Goal: Book appointment/travel/reservation

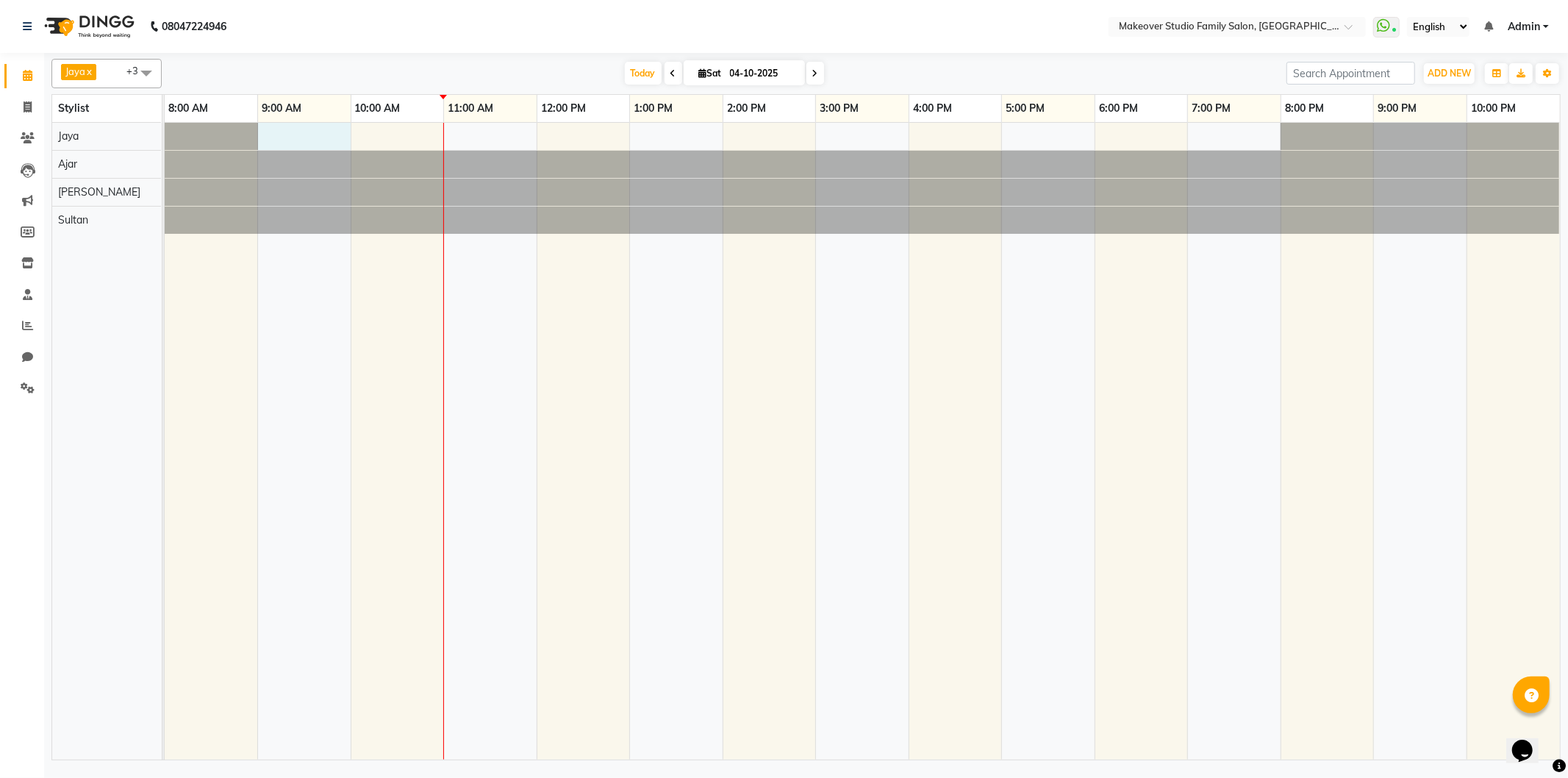
click at [301, 134] on div at bounding box center [862, 441] width 1395 height 637
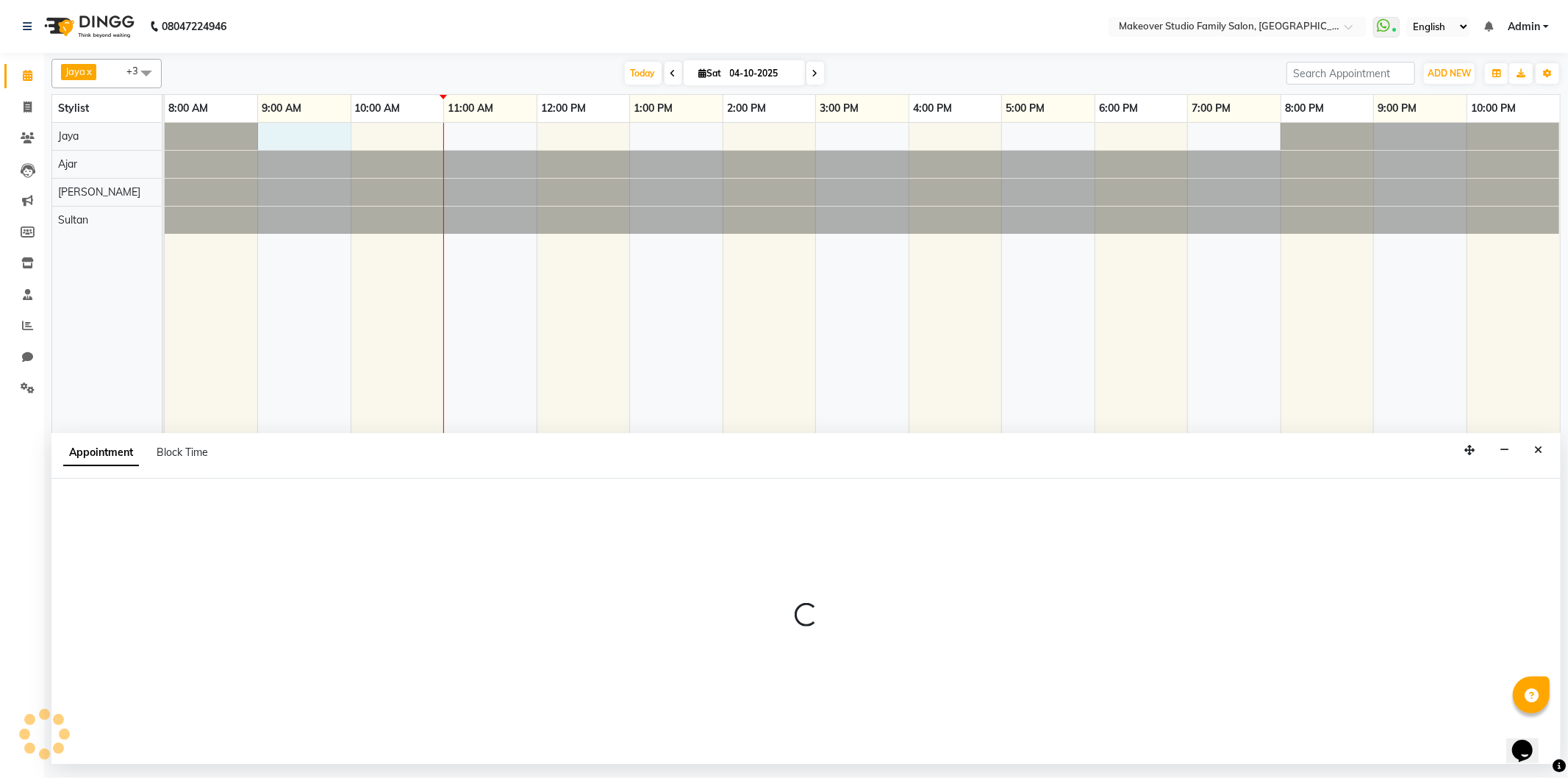
click at [165, 185] on div at bounding box center [165, 192] width 0 height 27
click at [241, 138] on div at bounding box center [211, 136] width 94 height 27
select select "91460"
select select "540"
select select "tentative"
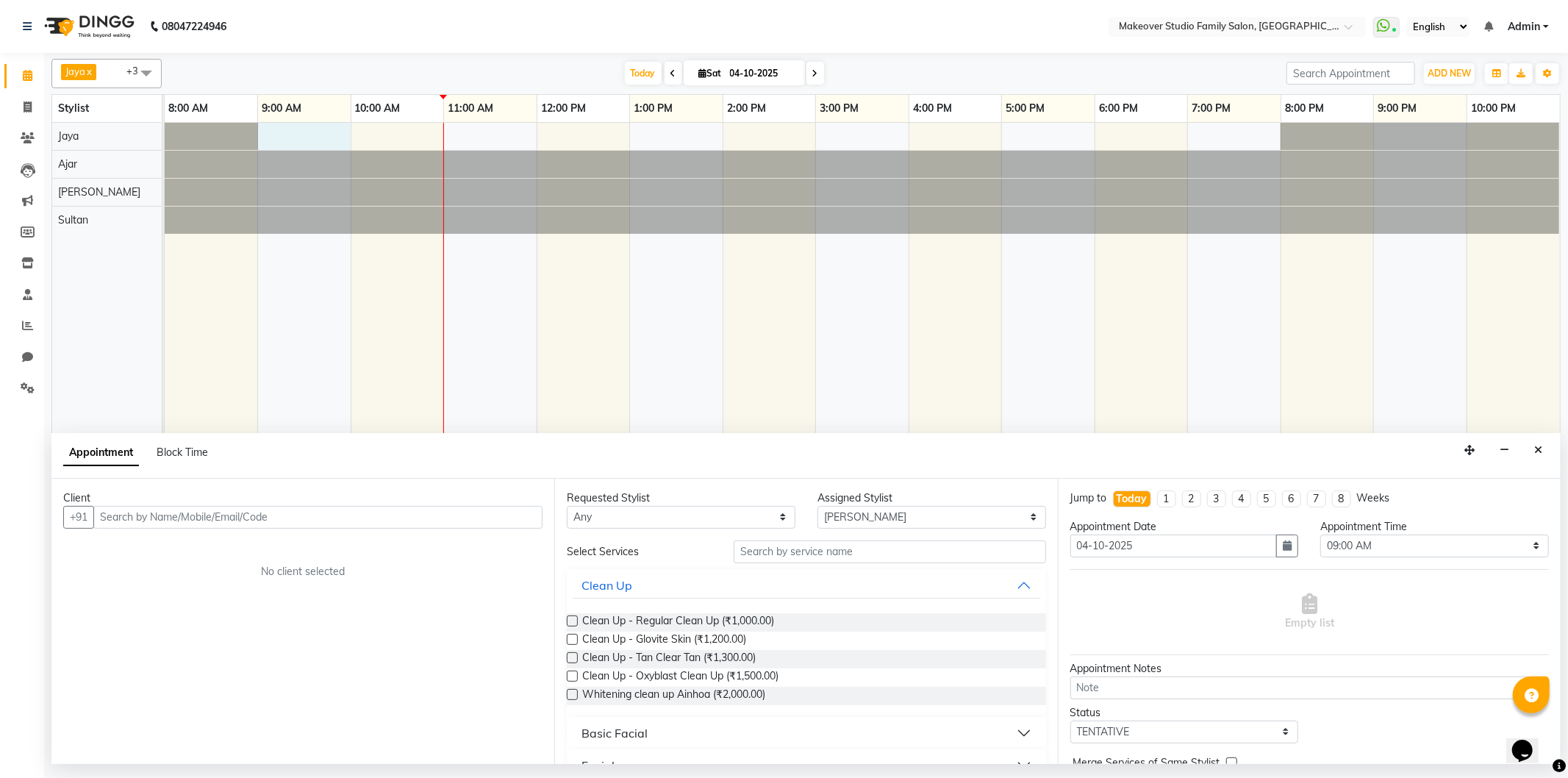
click at [290, 142] on div at bounding box center [862, 441] width 1395 height 637
click at [1541, 444] on button "Close" at bounding box center [1538, 450] width 21 height 23
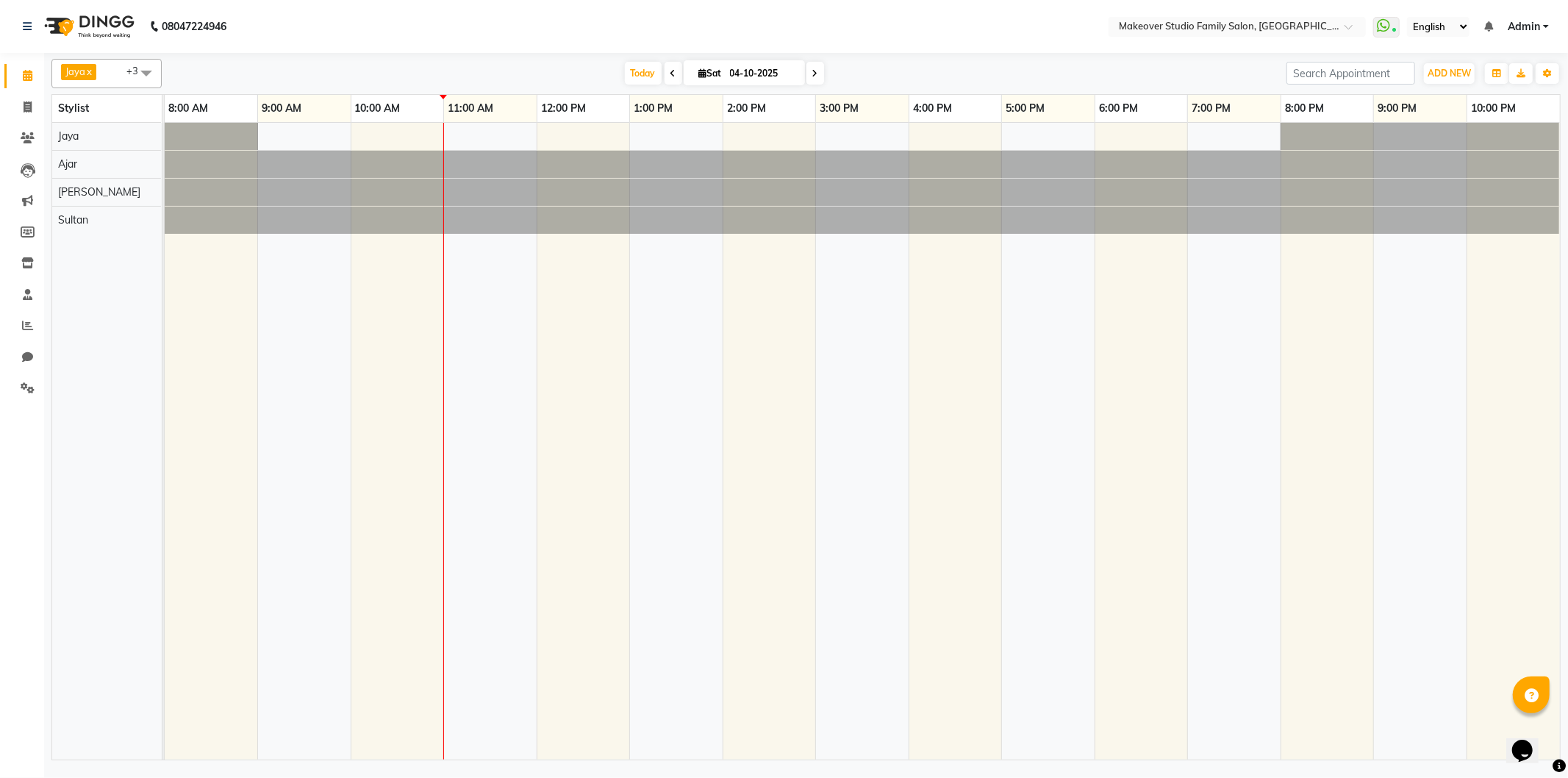
click at [812, 71] on icon at bounding box center [815, 74] width 6 height 9
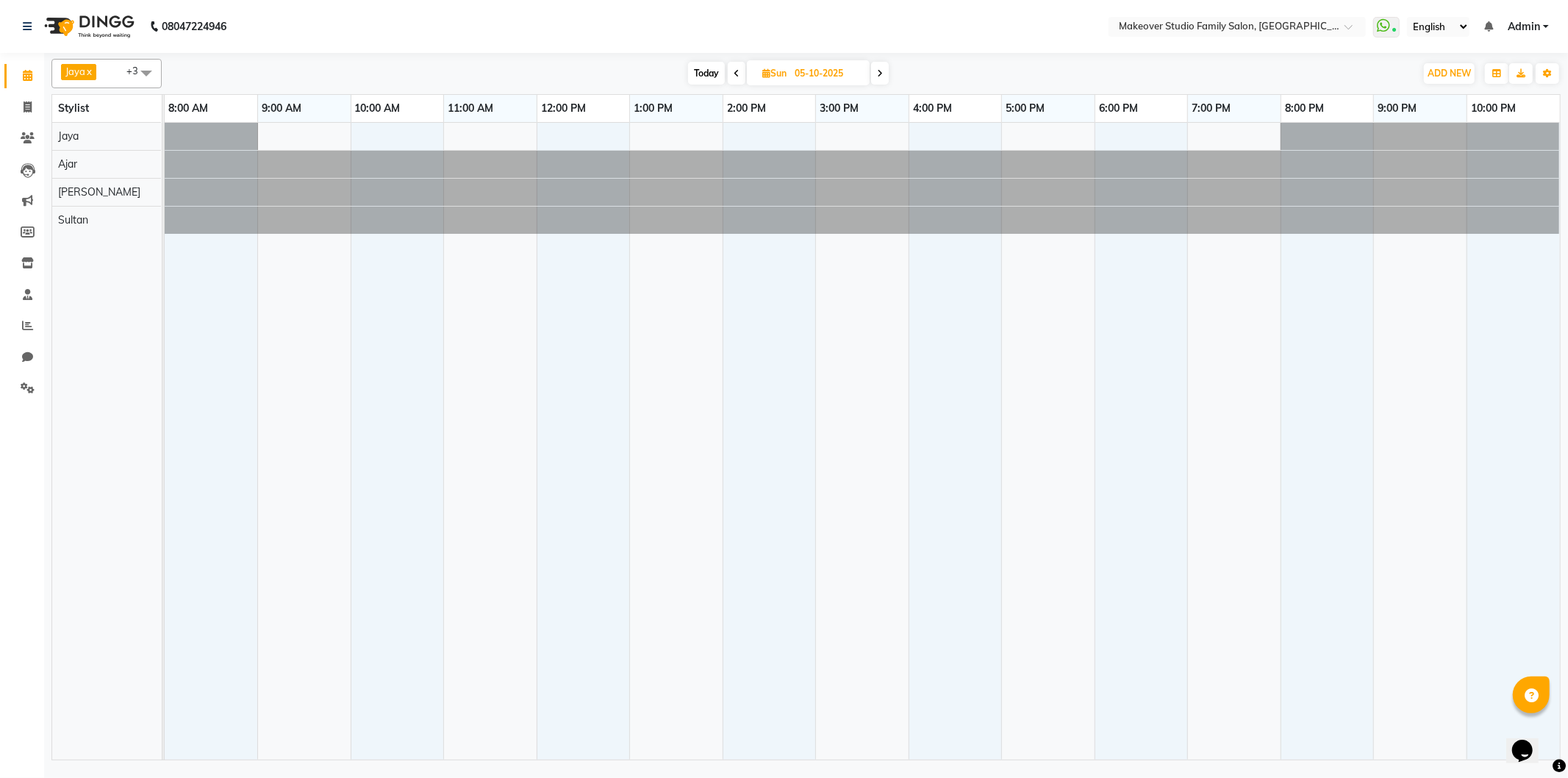
click at [871, 77] on div "[DATE] [DATE]" at bounding box center [789, 74] width 204 height 22
click at [881, 76] on icon at bounding box center [880, 74] width 6 height 9
click at [881, 76] on icon at bounding box center [881, 74] width 6 height 9
click at [881, 76] on icon at bounding box center [880, 74] width 6 height 9
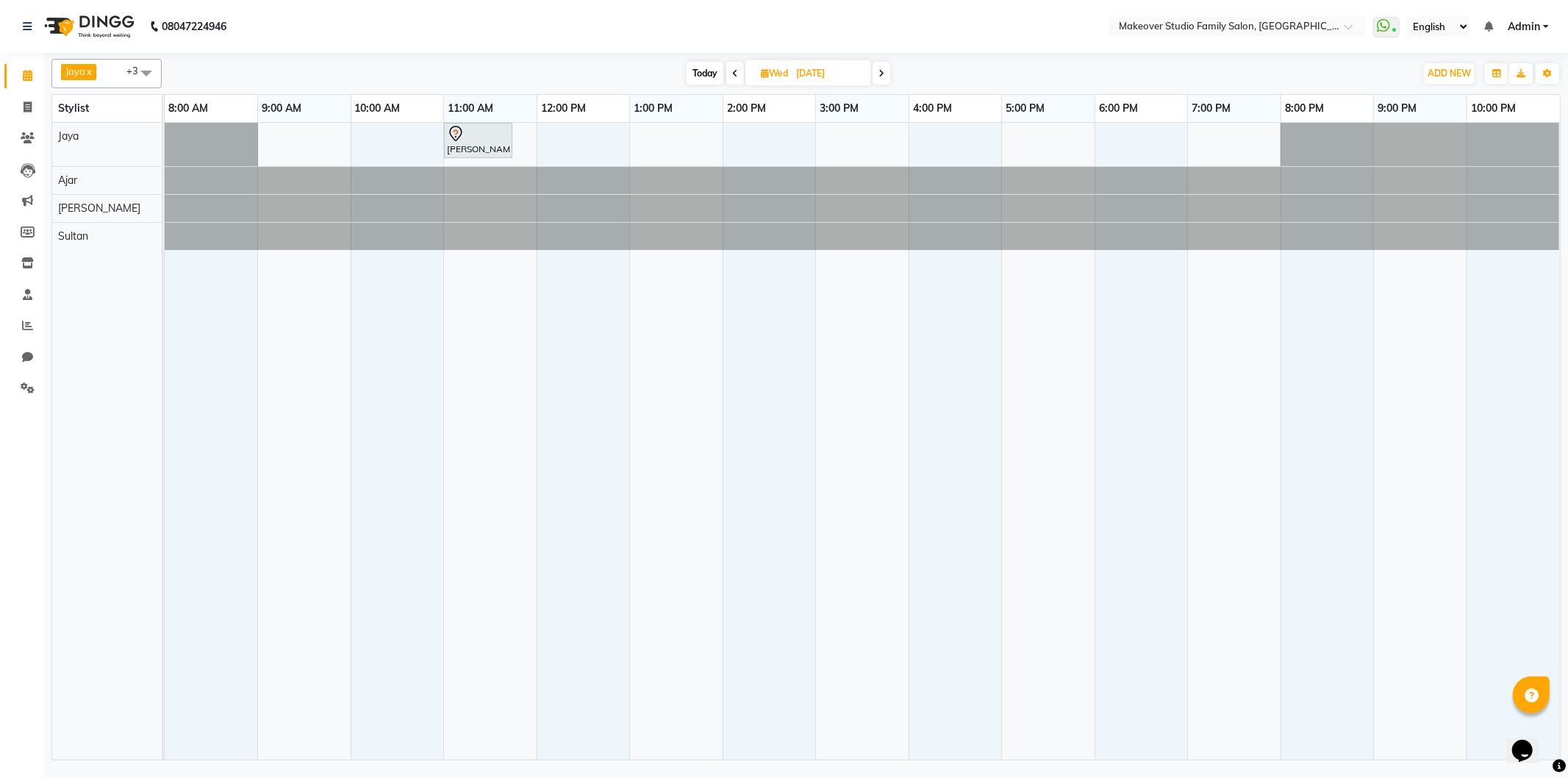
click at [881, 76] on icon at bounding box center [882, 74] width 6 height 9
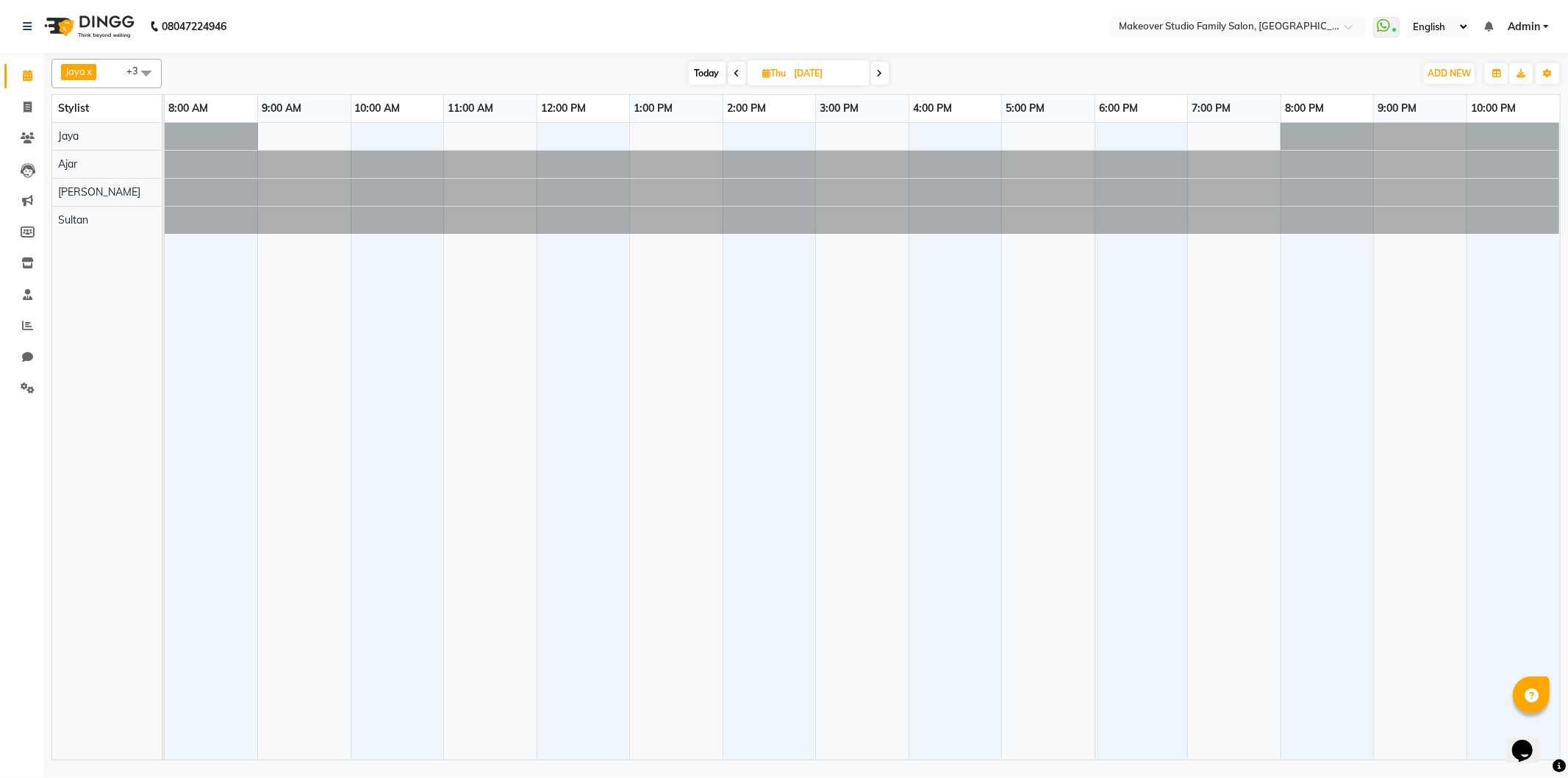
click at [733, 68] on span at bounding box center [737, 73] width 18 height 23
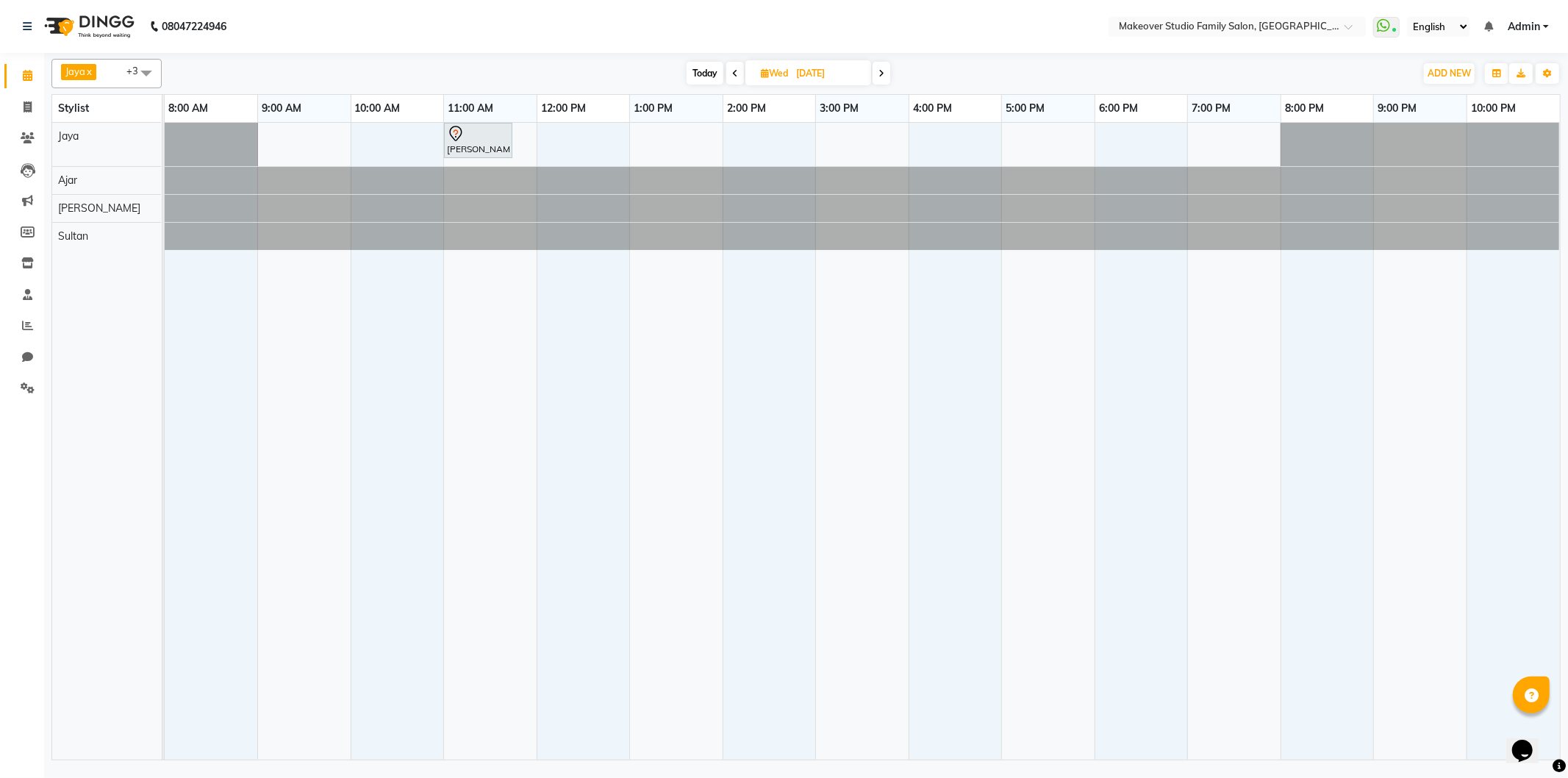
click at [736, 79] on span at bounding box center [735, 73] width 18 height 23
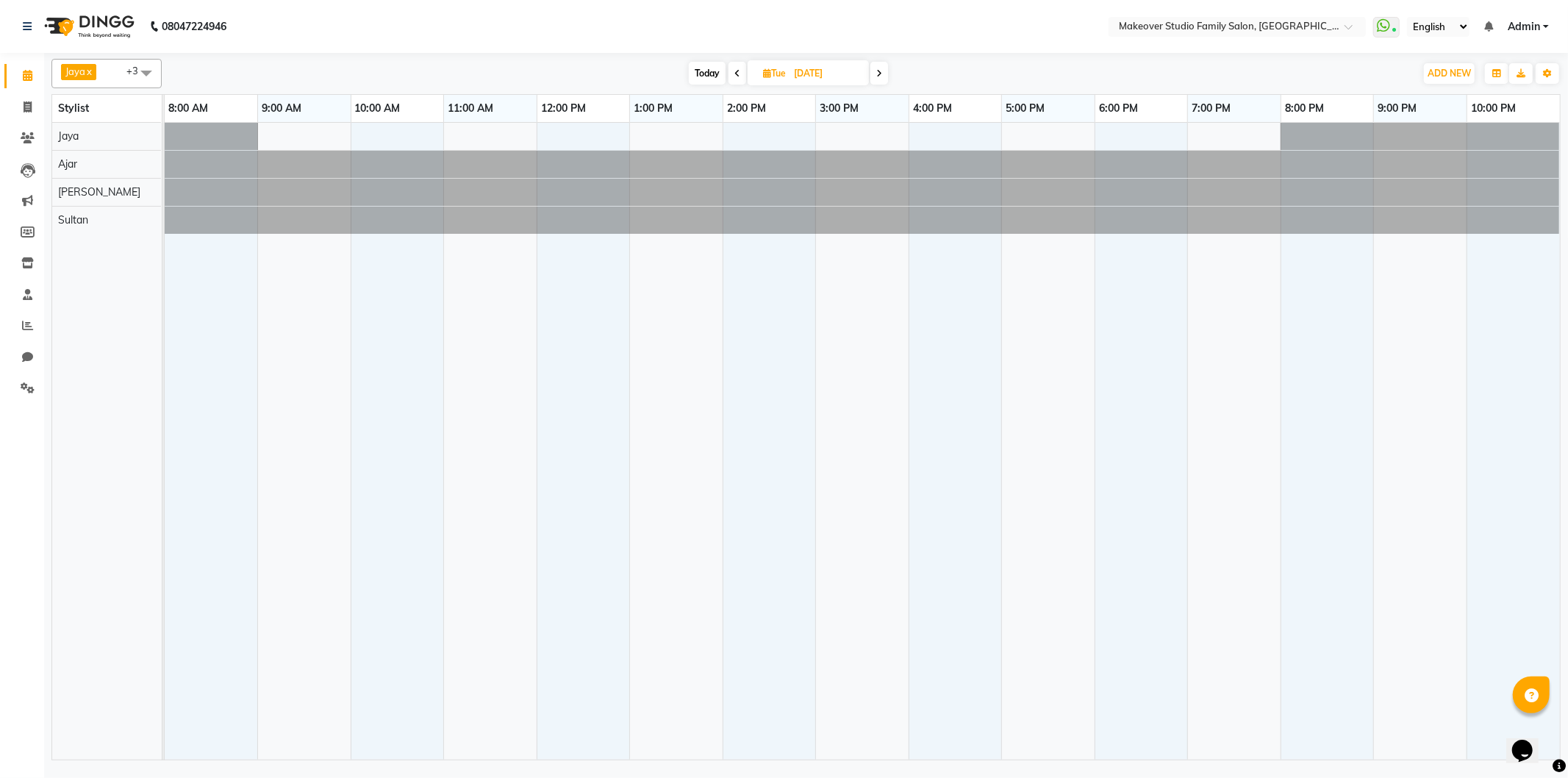
click at [736, 79] on span at bounding box center [737, 73] width 18 height 23
click at [736, 79] on span at bounding box center [736, 73] width 18 height 23
click at [736, 79] on span at bounding box center [736, 73] width 18 height 23
type input "04-10-2025"
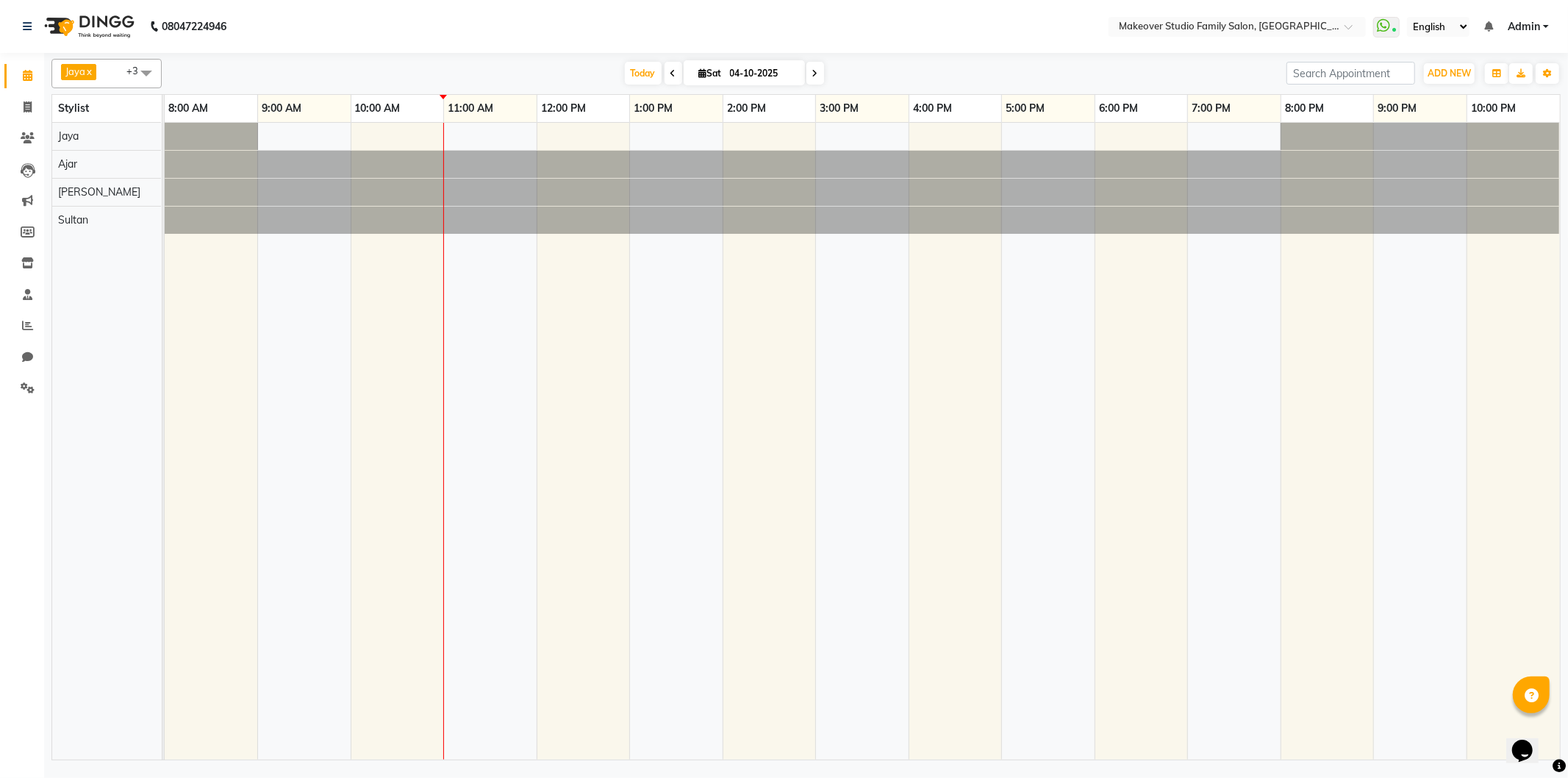
click at [817, 371] on td at bounding box center [863, 441] width 94 height 637
